Goal: Find contact information: Find contact information

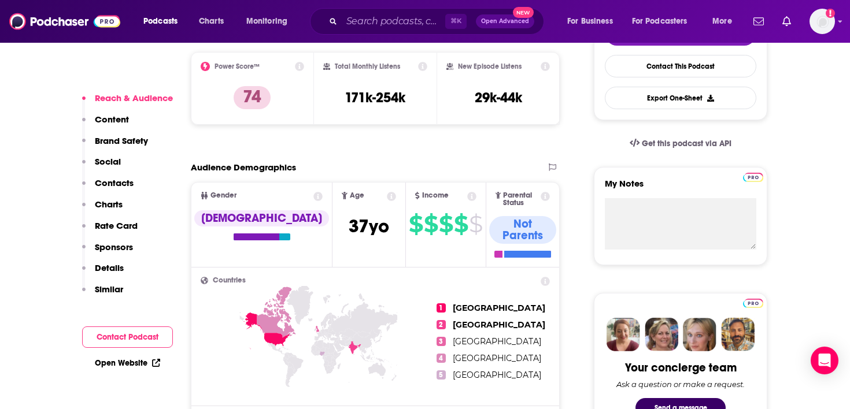
click at [143, 337] on button "Contact Podcast" at bounding box center [127, 337] width 91 height 21
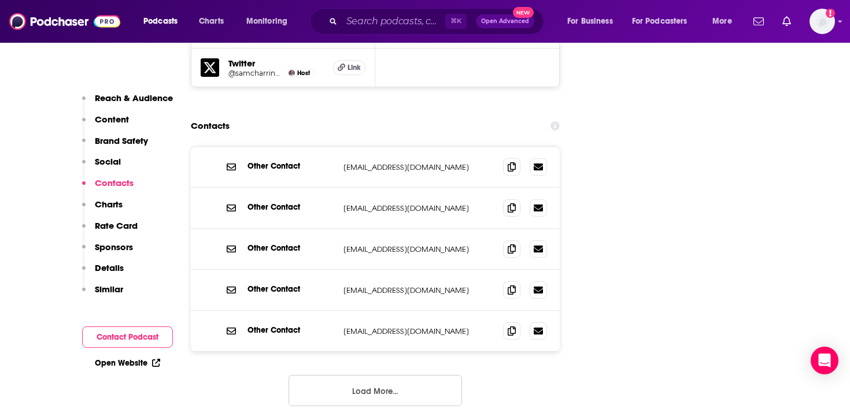
scroll to position [1433, 0]
click at [324, 375] on button "Load More..." at bounding box center [375, 390] width 173 height 31
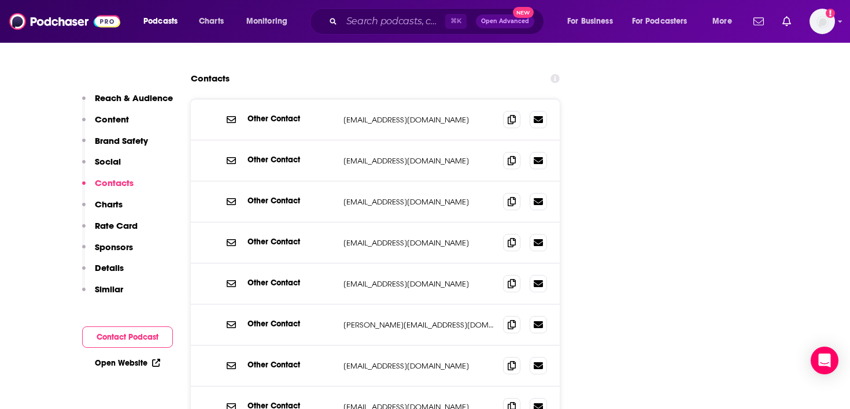
scroll to position [1480, 0]
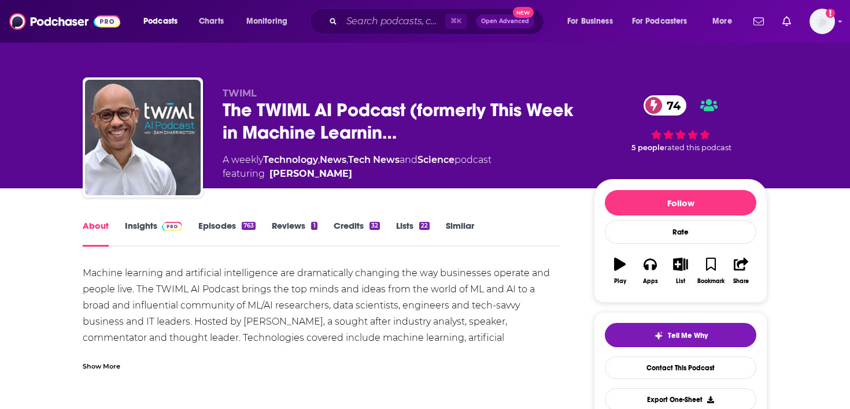
scroll to position [13, 0]
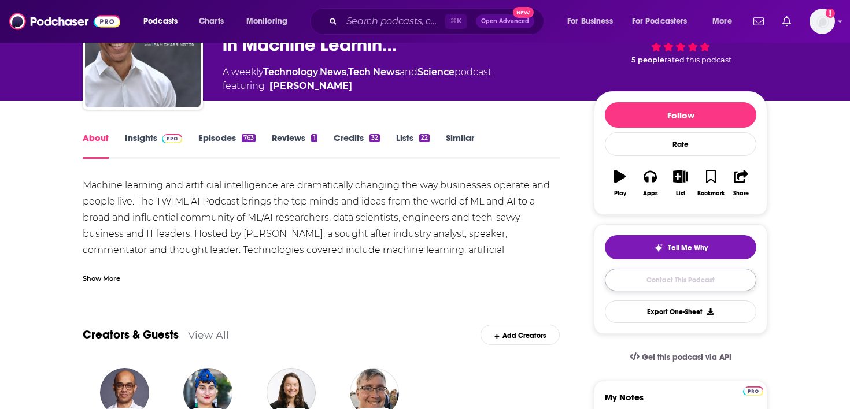
click at [687, 279] on link "Contact This Podcast" at bounding box center [680, 280] width 151 height 23
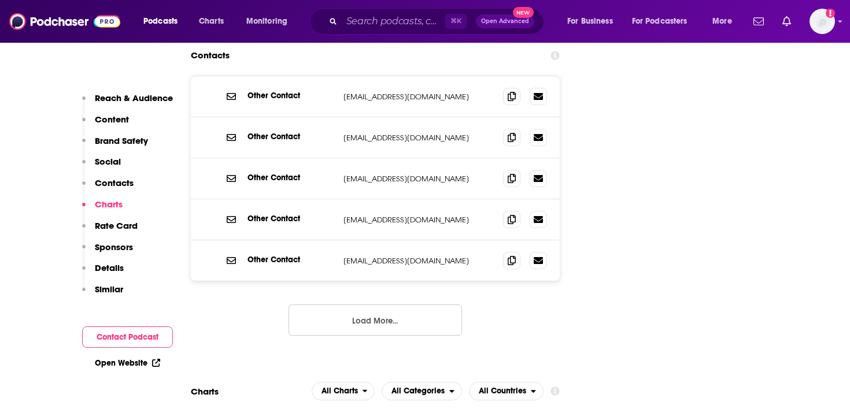
scroll to position [1377, 0]
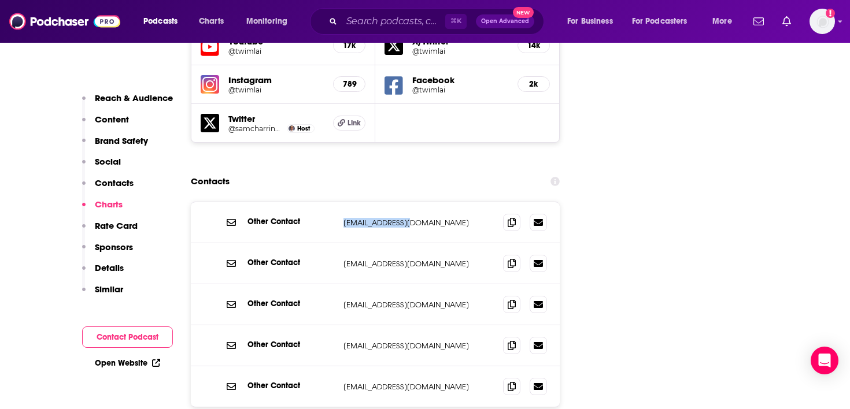
drag, startPoint x: 411, startPoint y: 172, endPoint x: 335, endPoint y: 172, distance: 75.7
click at [335, 202] on div "Other Contact [EMAIL_ADDRESS][DOMAIN_NAME] [EMAIL_ADDRESS][DOMAIN_NAME]" at bounding box center [375, 222] width 369 height 41
copy div "[EMAIL_ADDRESS][DOMAIN_NAME]"
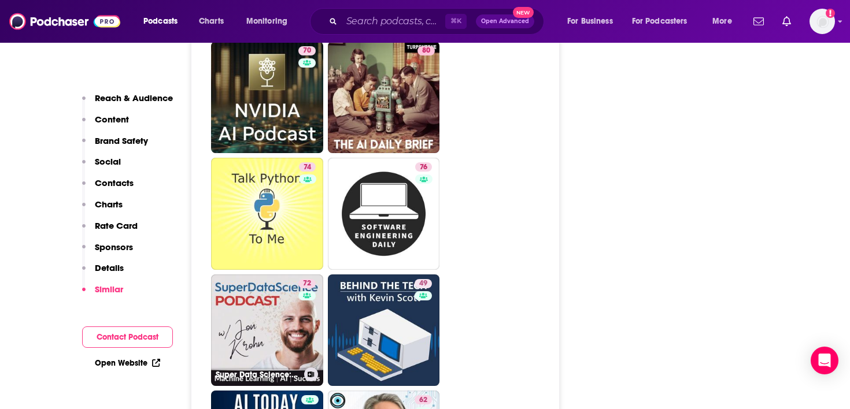
scroll to position [3449, 0]
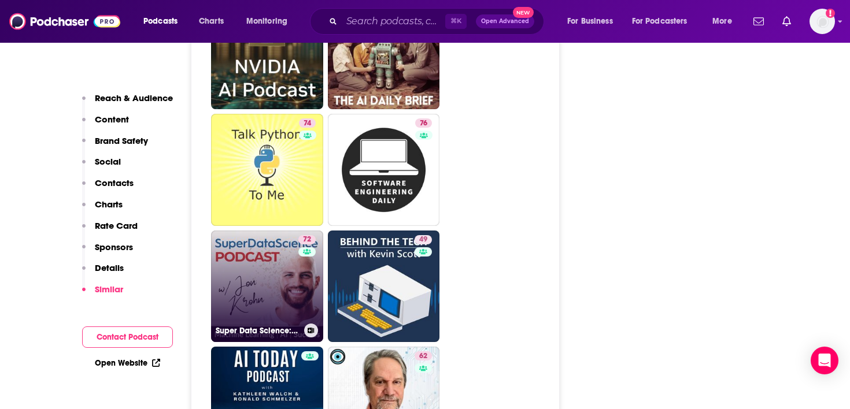
click at [267, 232] on link "72 Super Data Science: ML & AI Podcast with [PERSON_NAME]" at bounding box center [267, 287] width 112 height 112
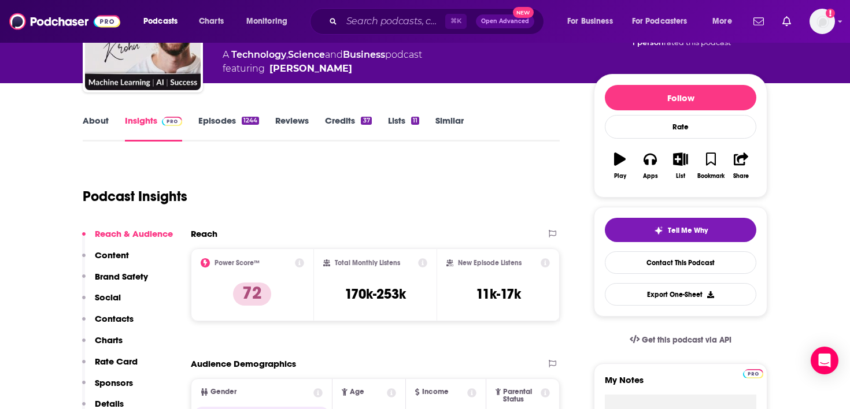
scroll to position [128, 0]
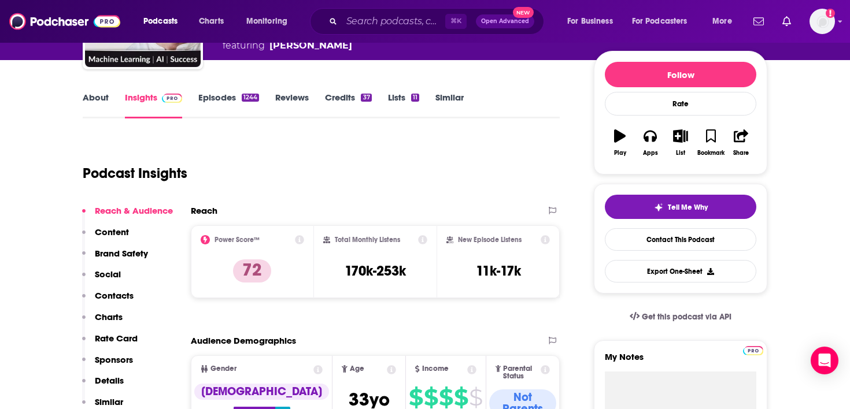
click at [231, 94] on link "Episodes 1244" at bounding box center [228, 105] width 61 height 27
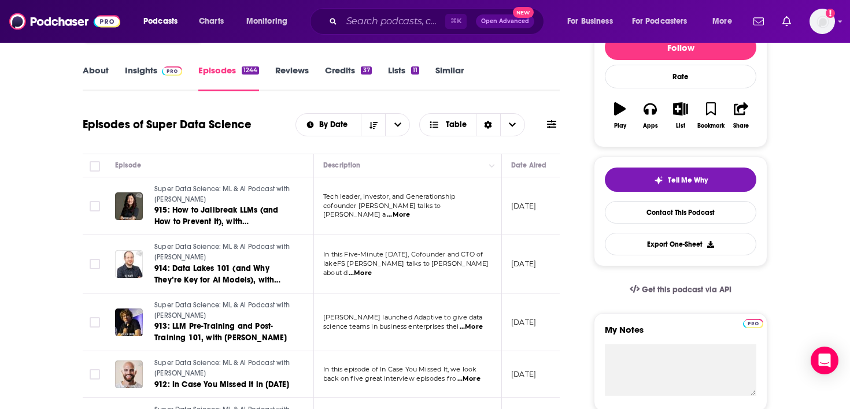
click at [171, 83] on link "Insights" at bounding box center [153, 78] width 57 height 27
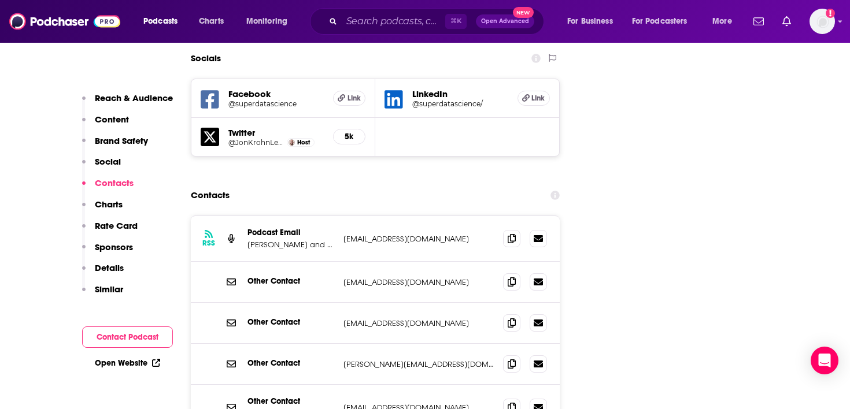
scroll to position [1343, 0]
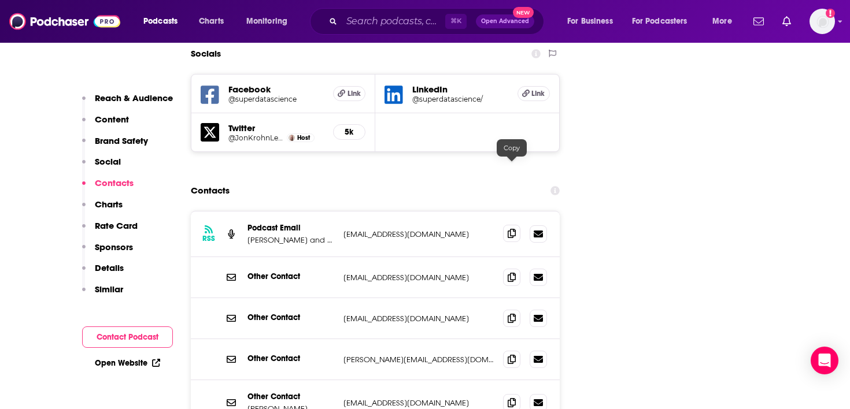
click at [515, 229] on icon at bounding box center [512, 233] width 8 height 9
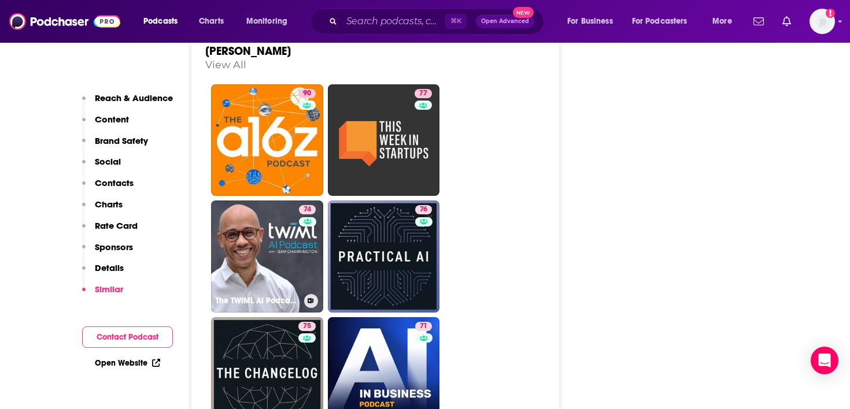
scroll to position [2892, 0]
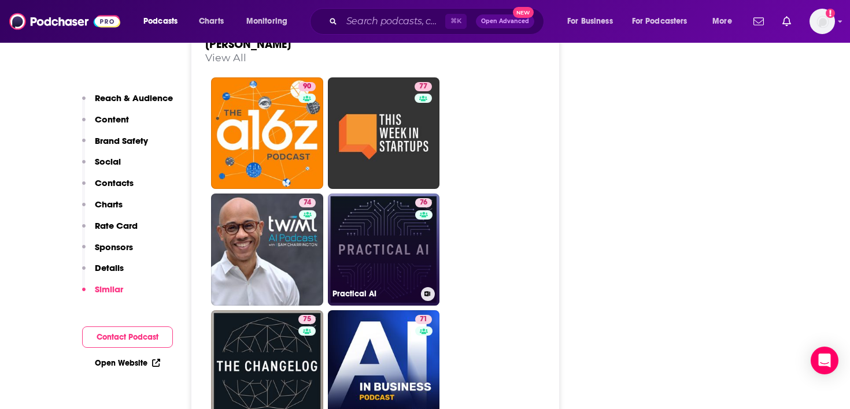
click at [382, 194] on link "76 Practical AI" at bounding box center [384, 250] width 112 height 112
type input "[URL][DOMAIN_NAME]"
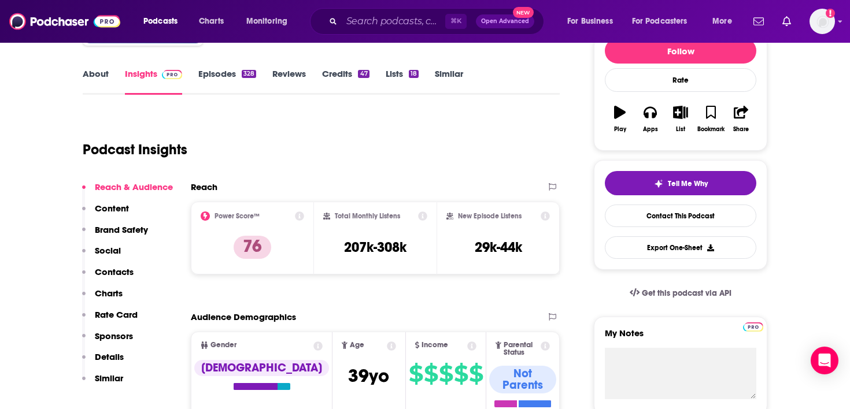
scroll to position [89, 0]
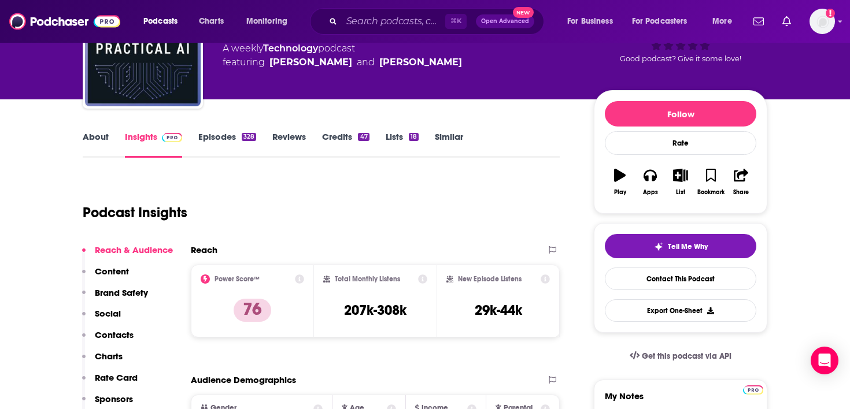
click at [218, 138] on link "Episodes 328" at bounding box center [227, 144] width 58 height 27
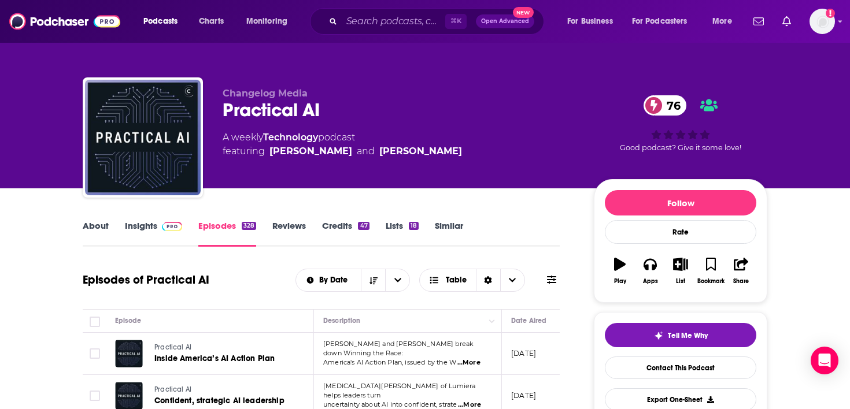
click at [157, 227] on span at bounding box center [169, 225] width 25 height 11
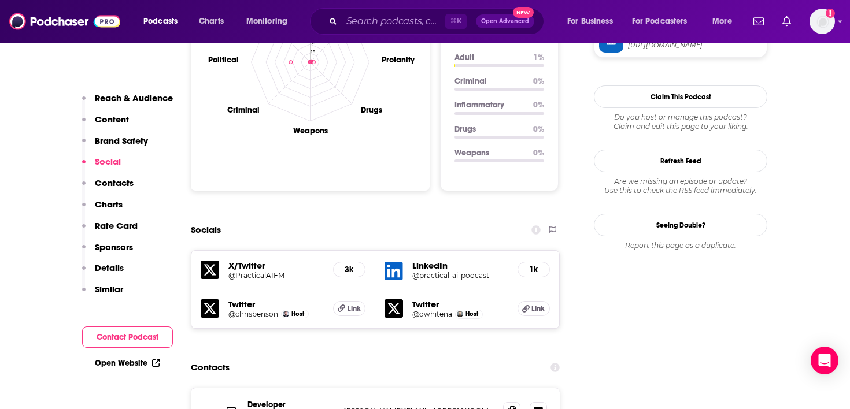
scroll to position [1250, 0]
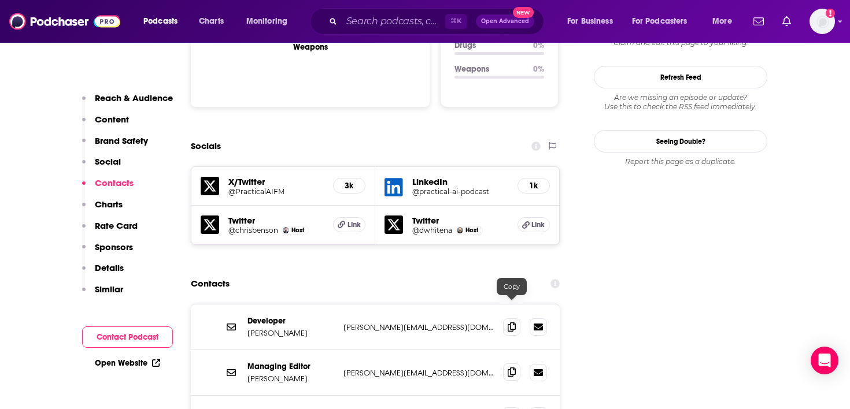
click at [510, 368] on icon at bounding box center [512, 372] width 8 height 9
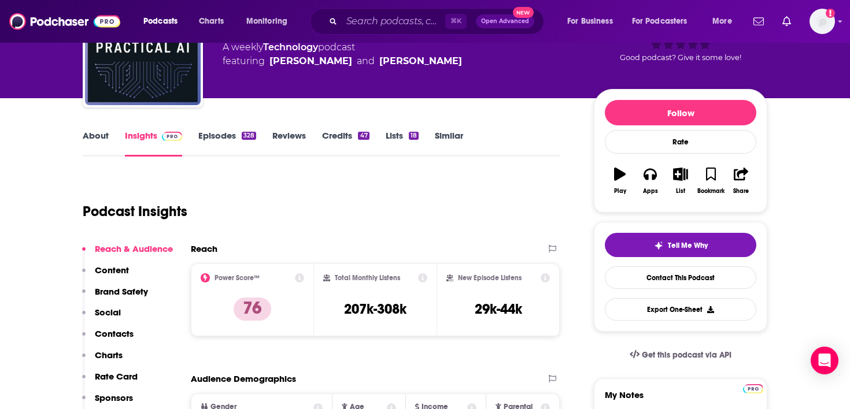
scroll to position [0, 0]
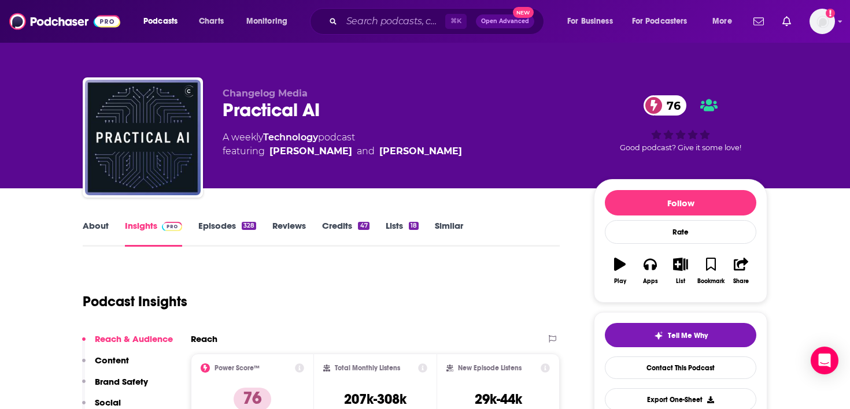
click at [101, 233] on link "About" at bounding box center [96, 233] width 26 height 27
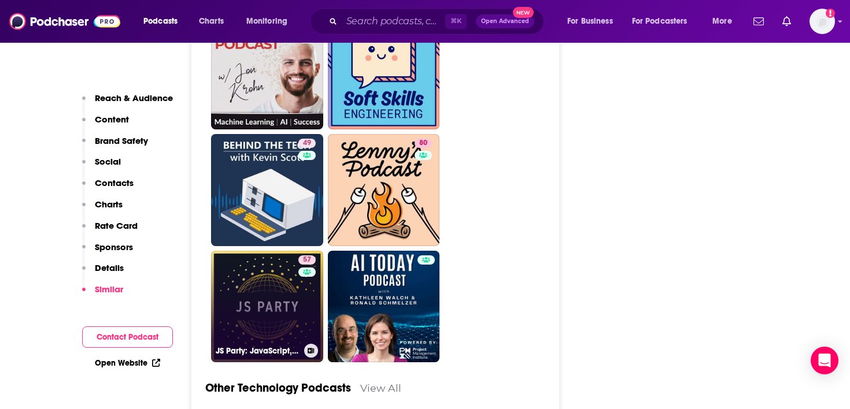
scroll to position [3978, 0]
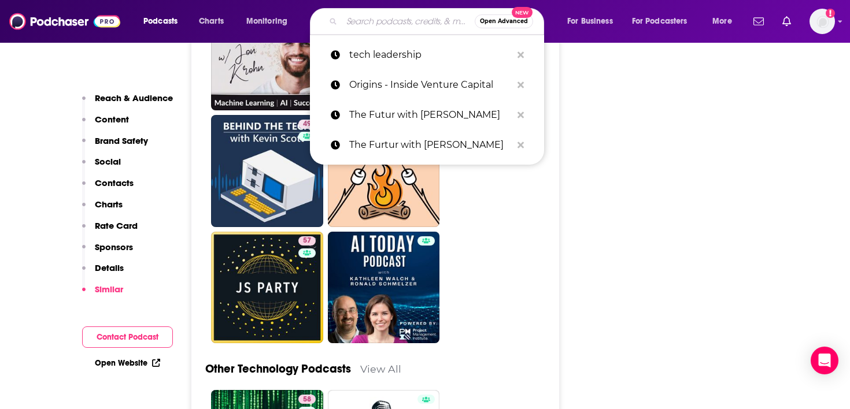
click at [346, 21] on input "Search podcasts, credits, & more..." at bounding box center [408, 21] width 133 height 19
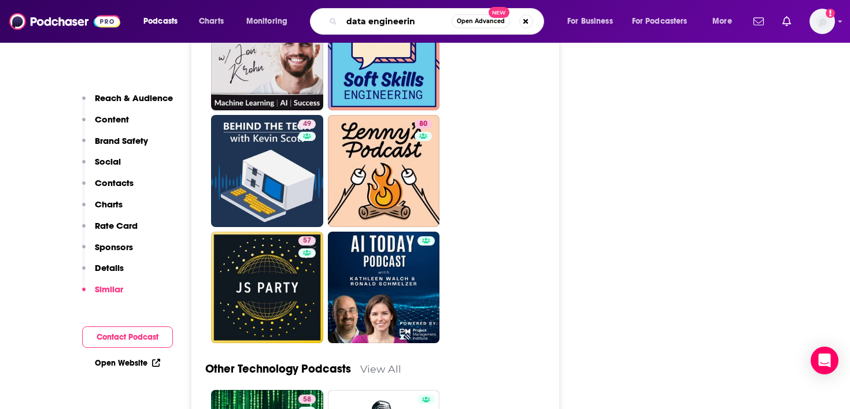
type input "data engineering"
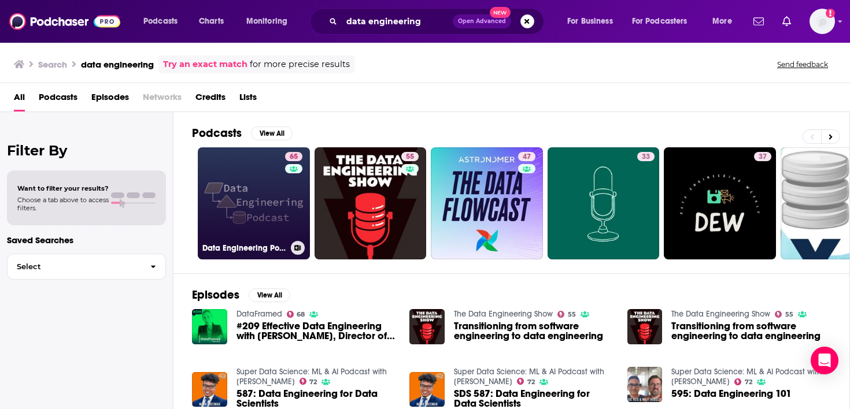
click at [258, 195] on link "65 Data Engineering Podcast" at bounding box center [254, 203] width 112 height 112
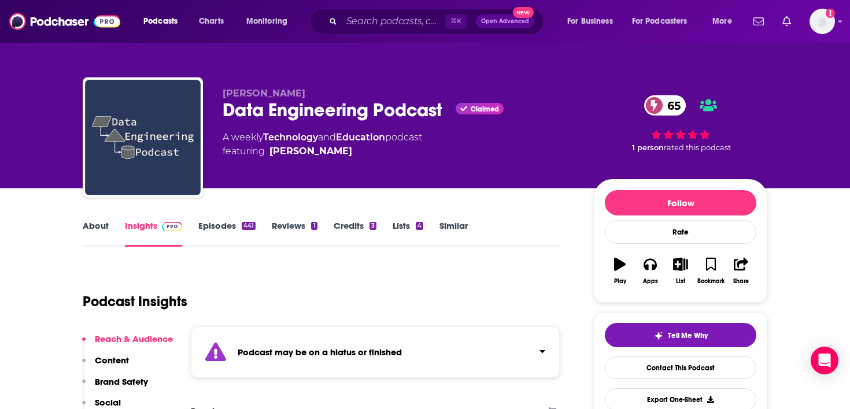
scroll to position [117, 0]
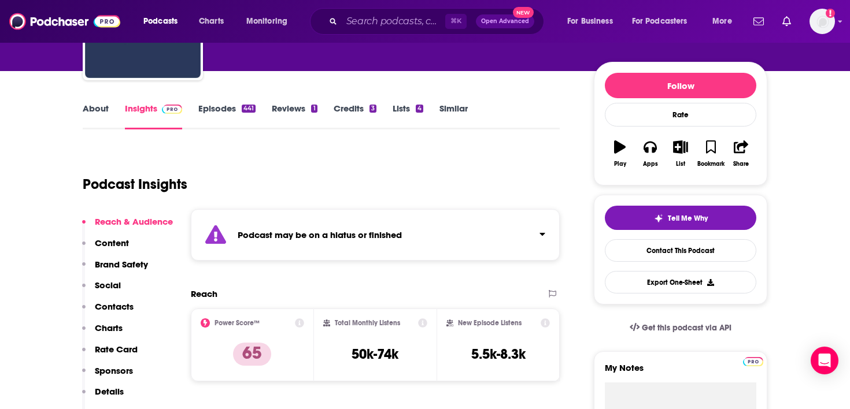
click at [241, 115] on link "Episodes 441" at bounding box center [226, 116] width 57 height 27
